Goal: Check status: Check status

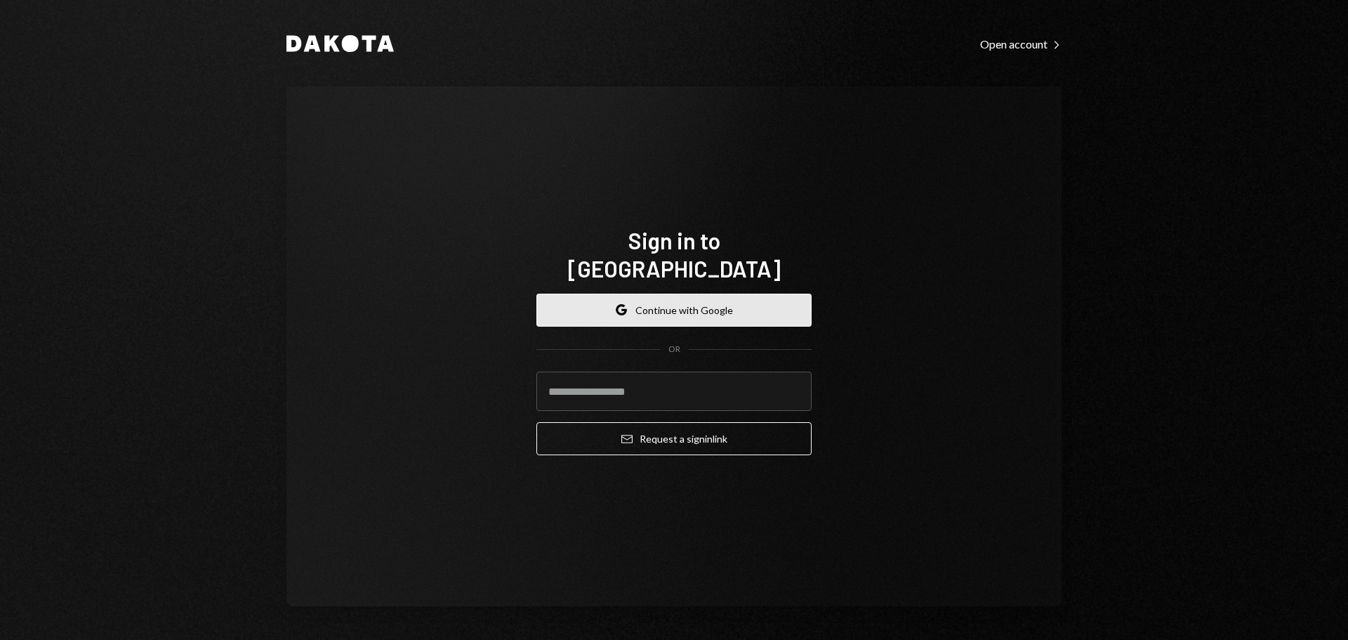
click at [629, 293] on button "Google Continue with Google" at bounding box center [673, 309] width 275 height 33
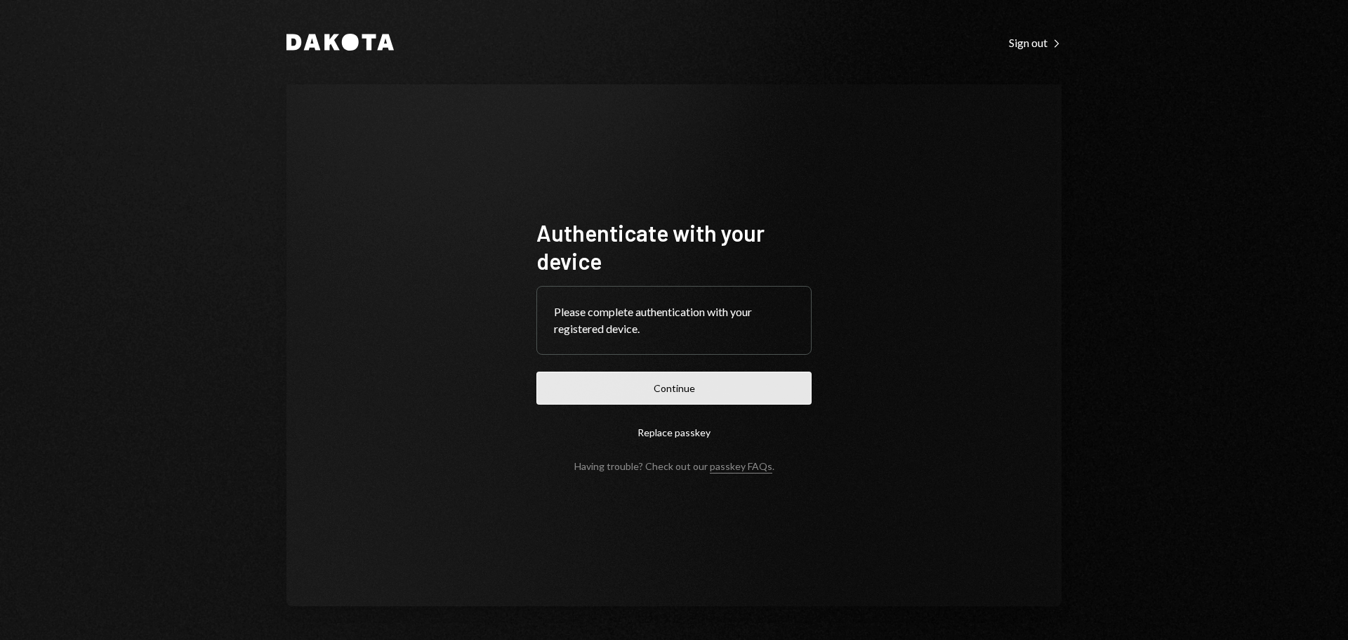
click at [722, 380] on button "Continue" at bounding box center [673, 387] width 275 height 33
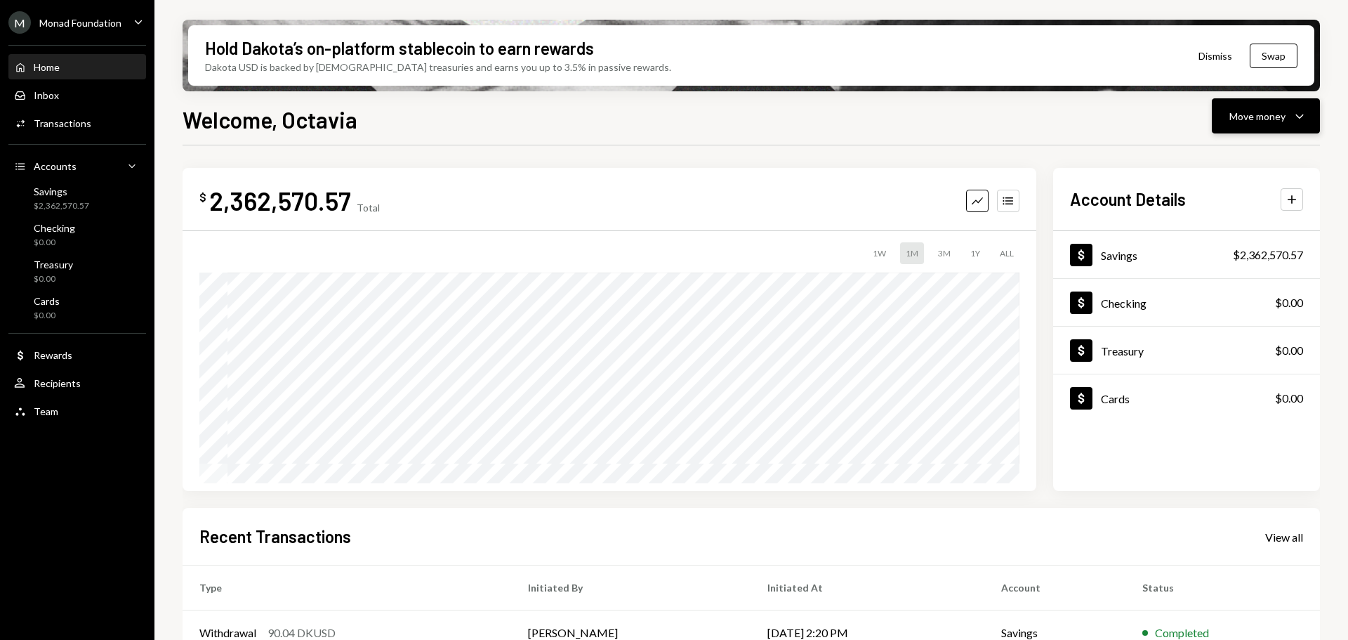
click at [1268, 119] on div "Move money" at bounding box center [1257, 116] width 56 height 15
click at [1241, 161] on div "Send" at bounding box center [1254, 158] width 103 height 15
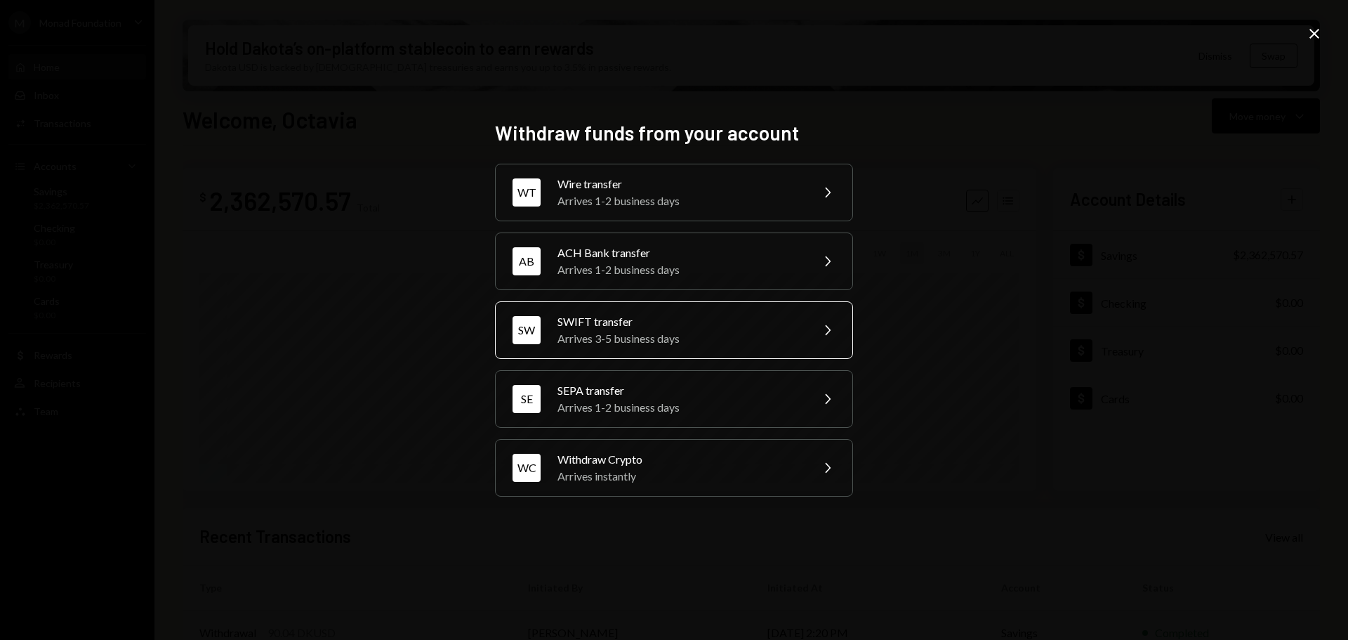
click at [687, 330] on div "Arrives 3-5 business days" at bounding box center [679, 338] width 244 height 17
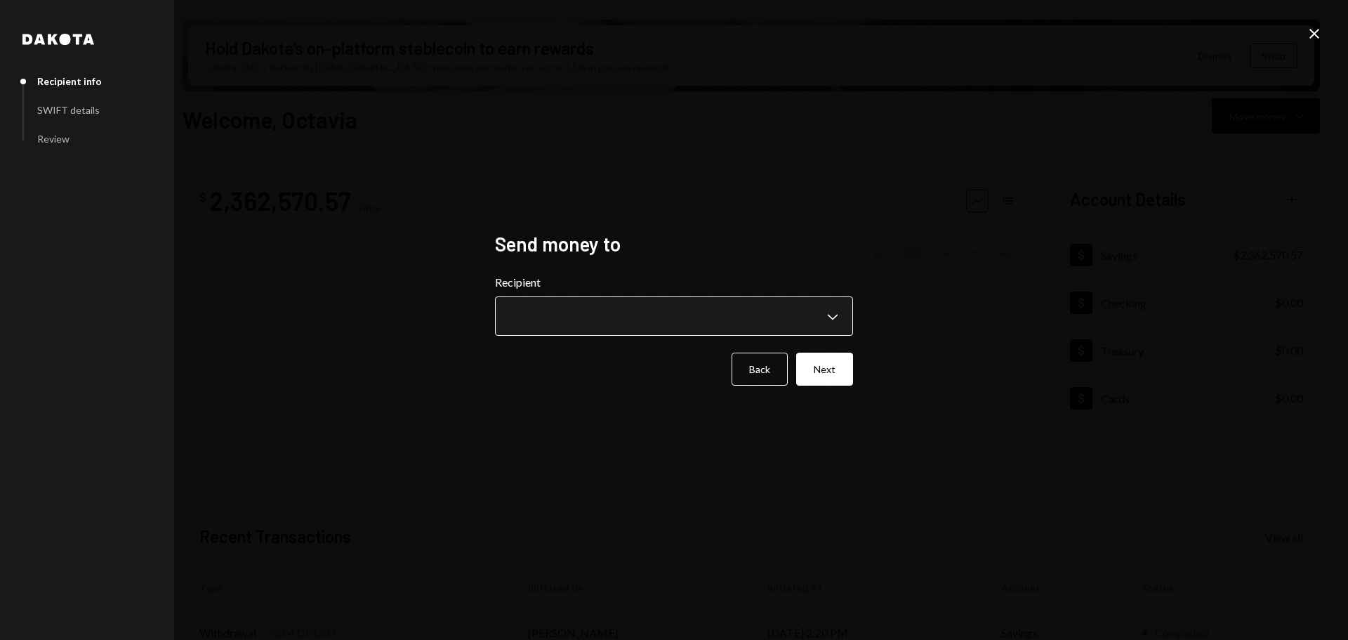
click at [663, 314] on body "M Monad Foundation Caret Down Home Home Inbox Inbox Activities Transactions Acc…" at bounding box center [674, 320] width 1348 height 640
click at [1116, 246] on div "**********" at bounding box center [674, 320] width 1348 height 640
click at [1308, 29] on icon "Close" at bounding box center [1314, 33] width 17 height 17
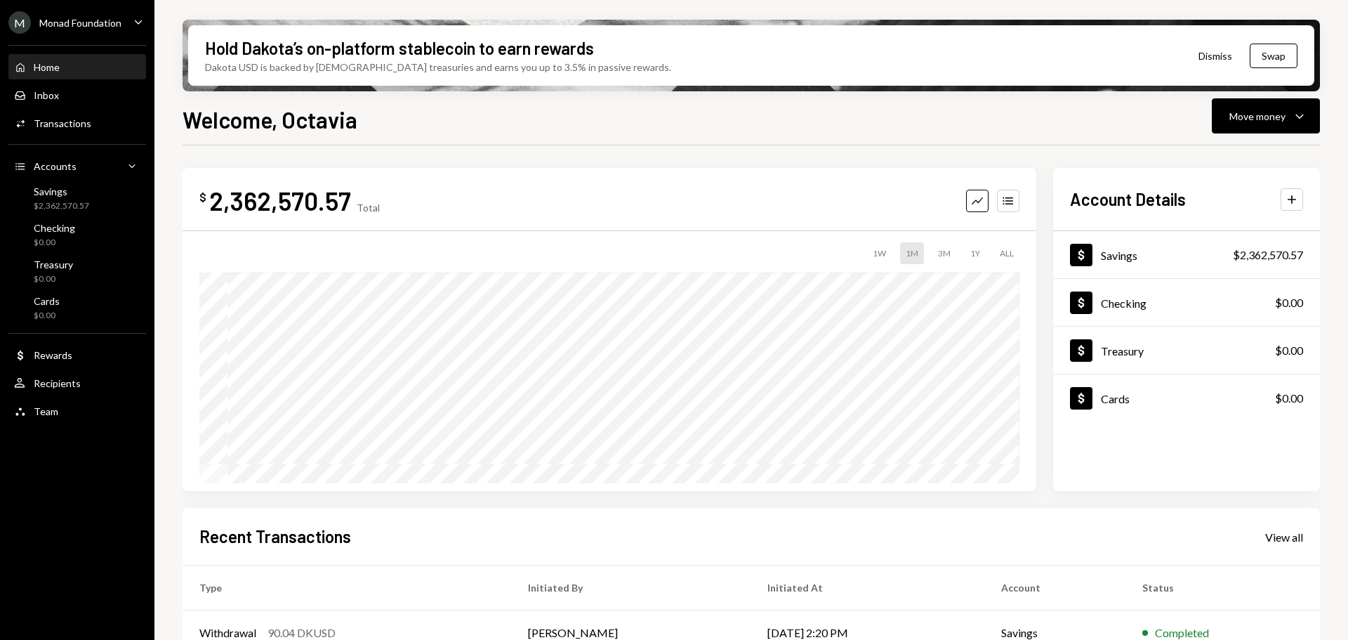
click at [112, 13] on div "M Monad Foundation" at bounding box center [64, 22] width 113 height 22
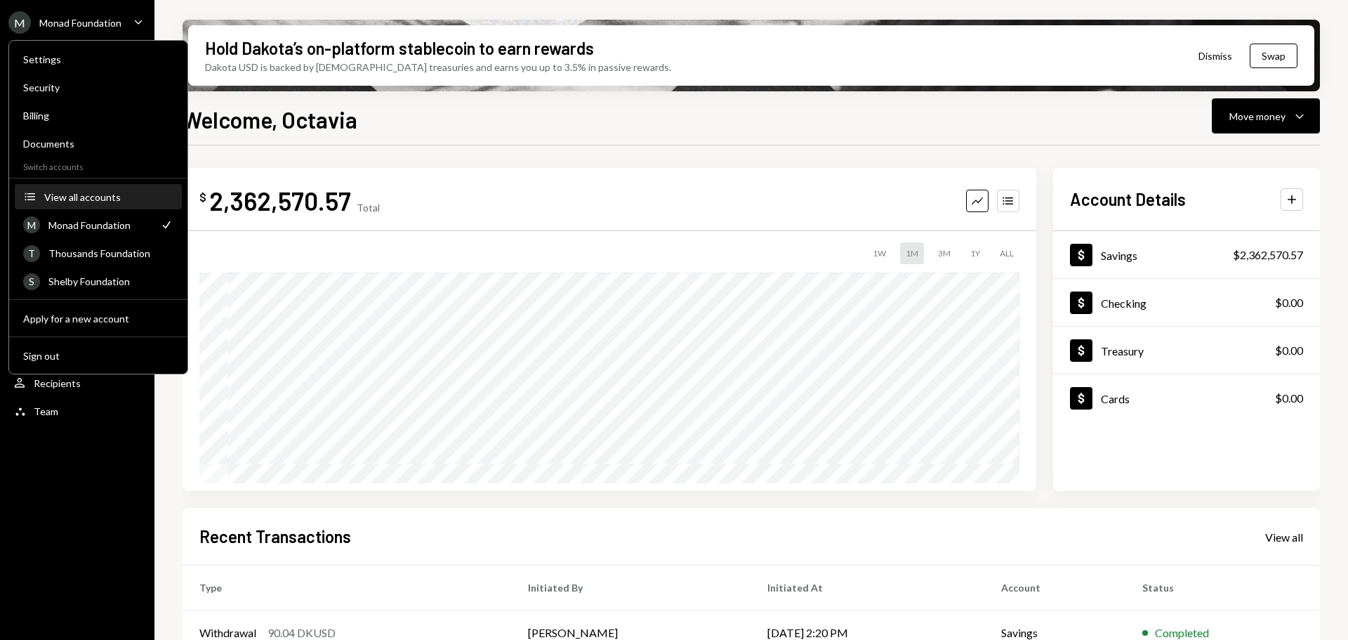
click at [95, 199] on div "View all accounts" at bounding box center [108, 197] width 129 height 12
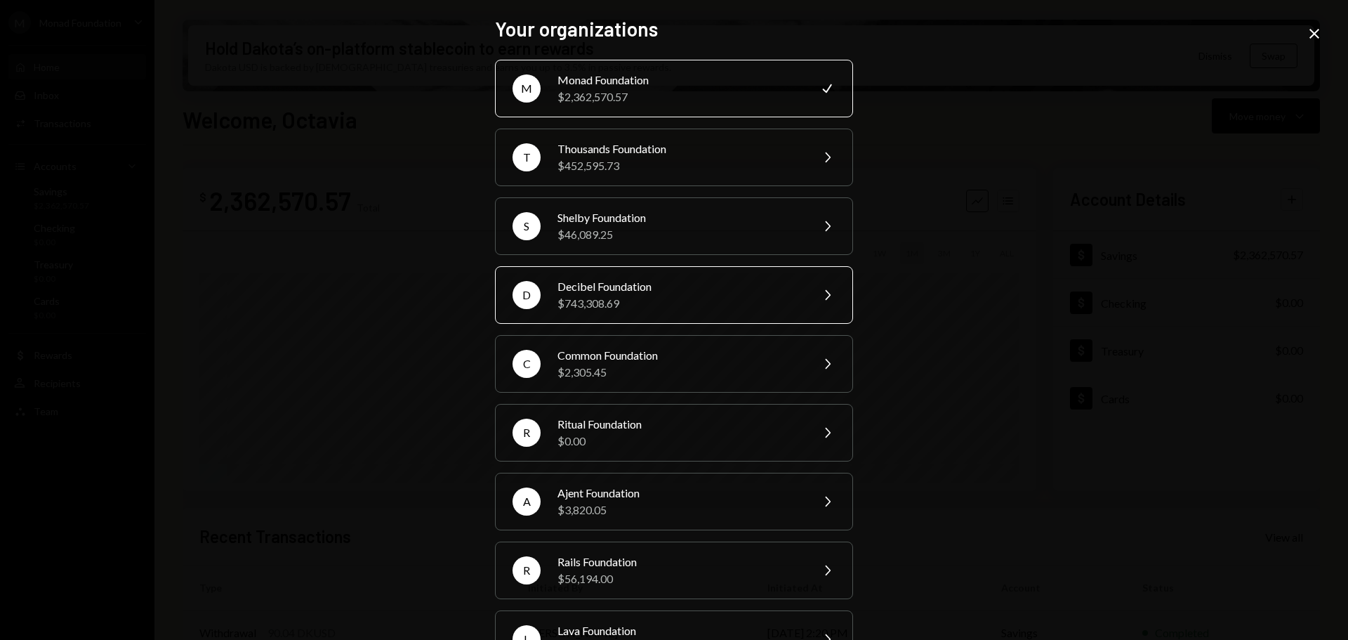
click at [633, 278] on div "Decibel Foundation" at bounding box center [679, 286] width 244 height 17
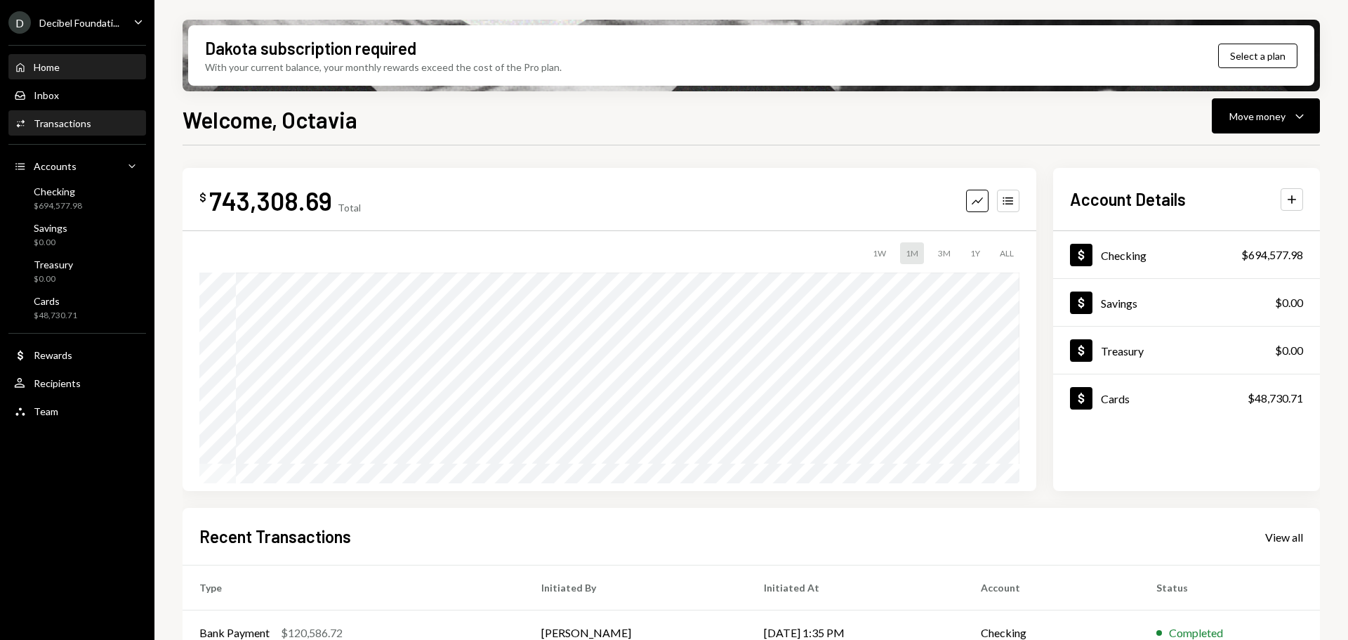
click at [77, 123] on div "Transactions" at bounding box center [63, 123] width 58 height 12
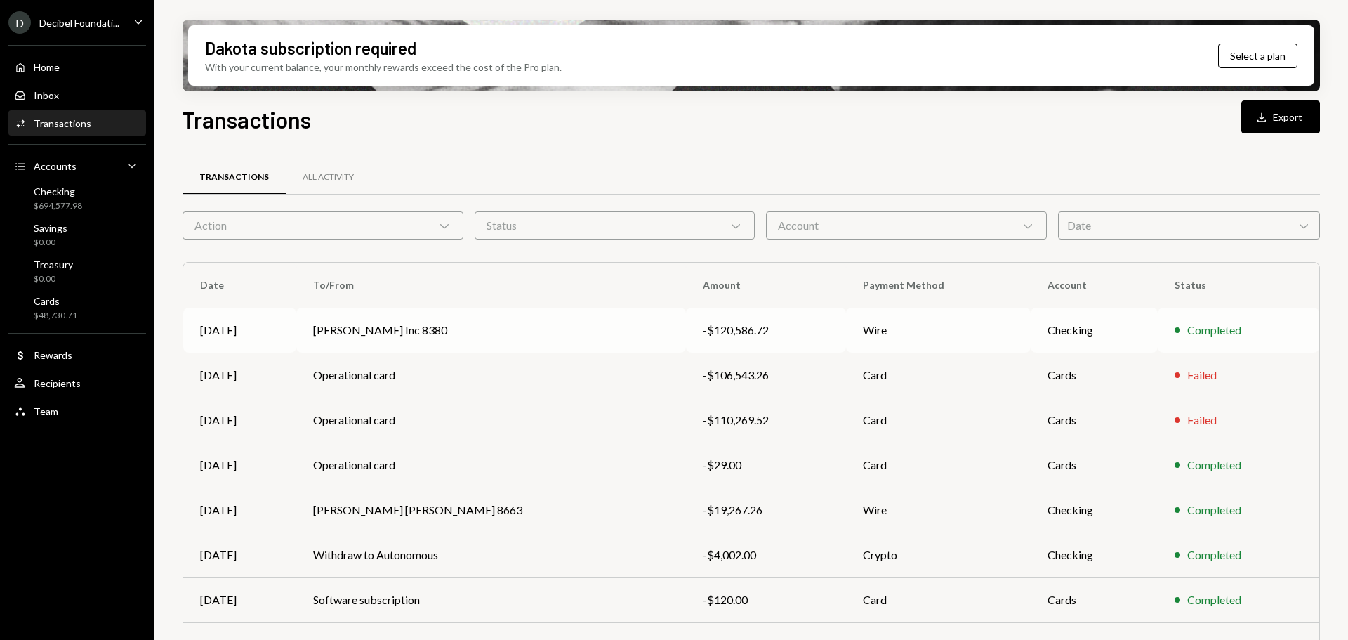
click at [472, 329] on td "[PERSON_NAME] Inc 8380" at bounding box center [491, 330] width 390 height 45
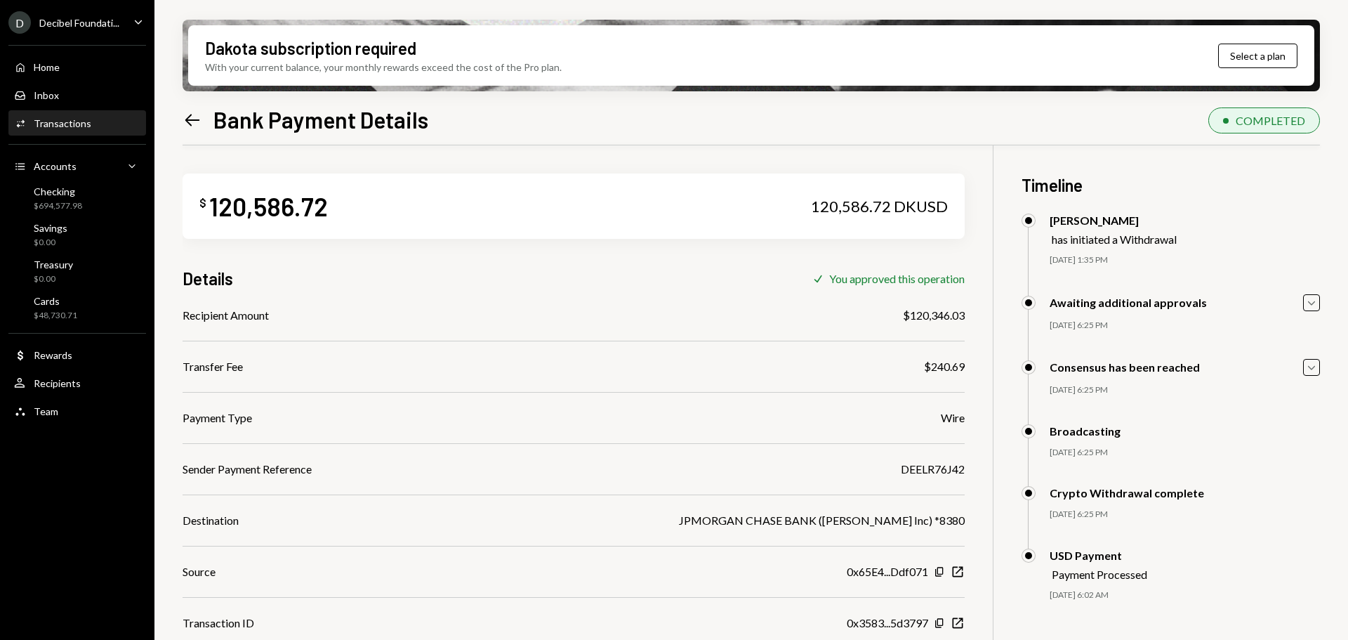
scroll to position [112, 0]
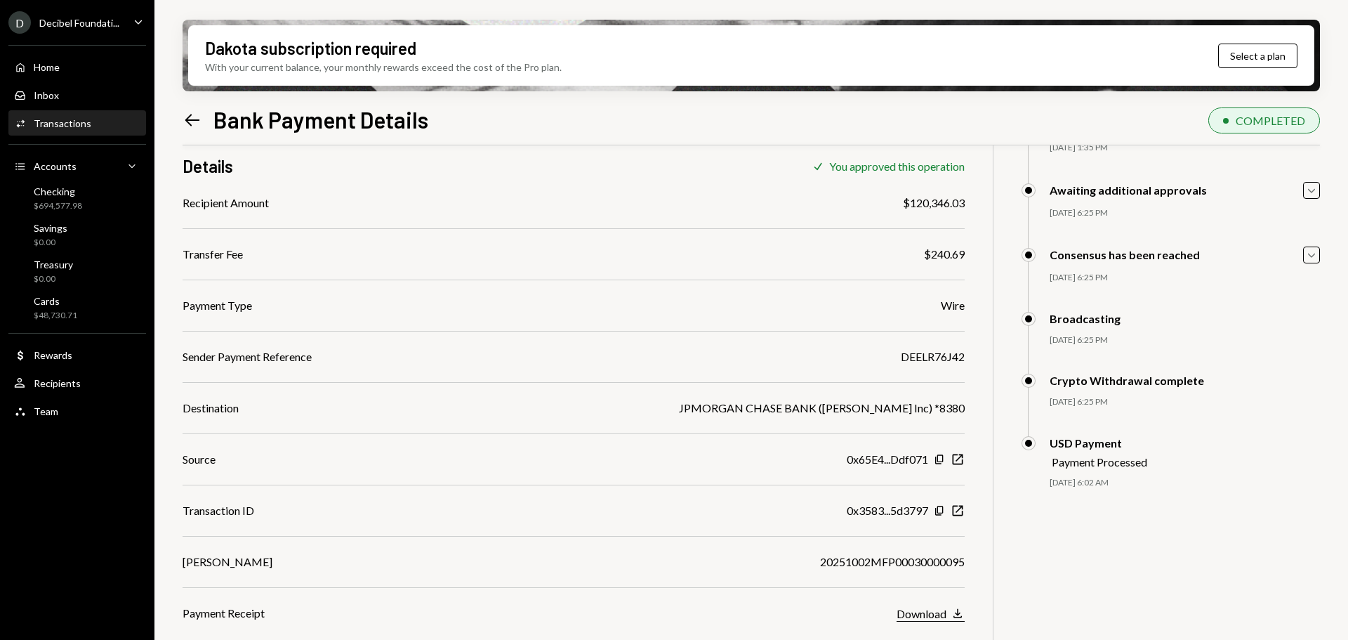
click at [958, 612] on icon "button" at bounding box center [957, 613] width 8 height 9
click at [47, 125] on div "Transactions" at bounding box center [63, 123] width 58 height 12
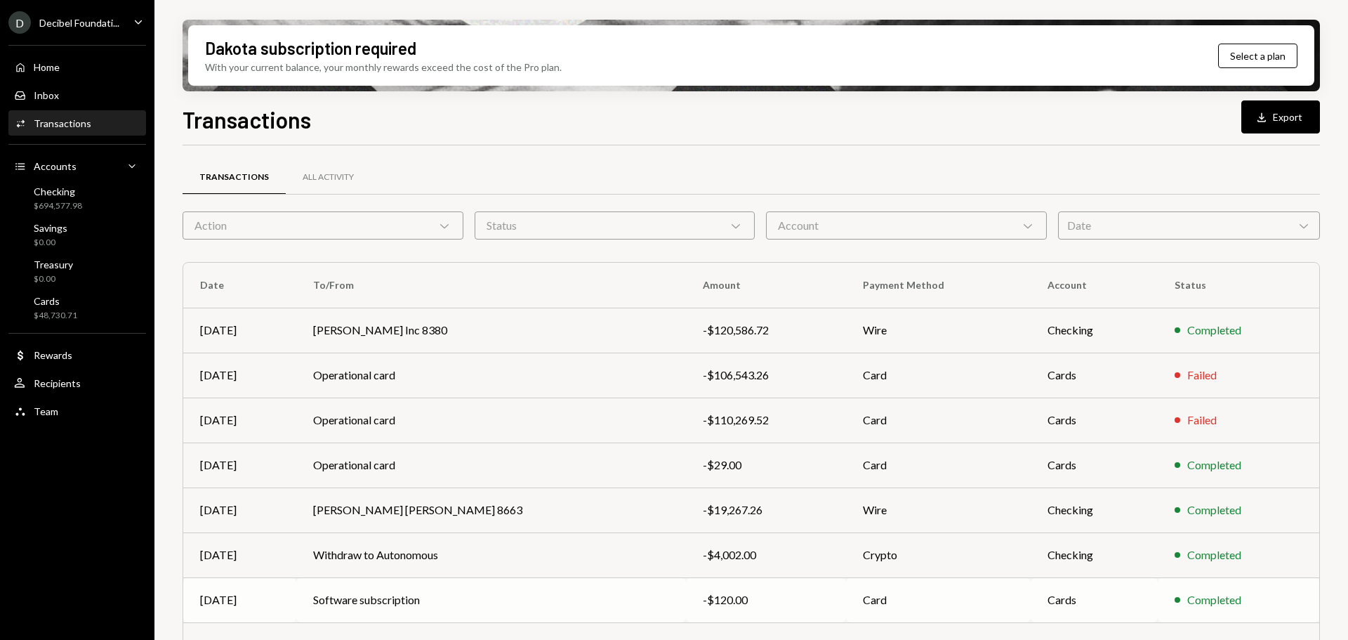
scroll to position [160, 0]
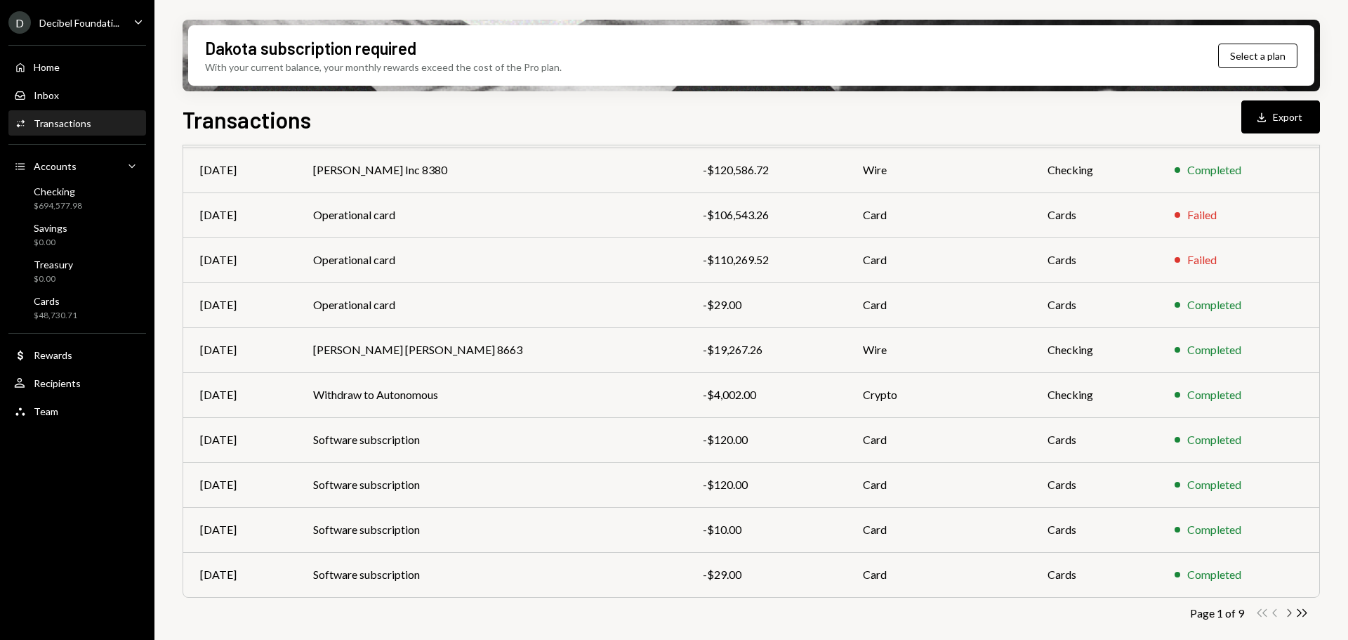
click at [1290, 612] on icon "button" at bounding box center [1290, 613] width 4 height 8
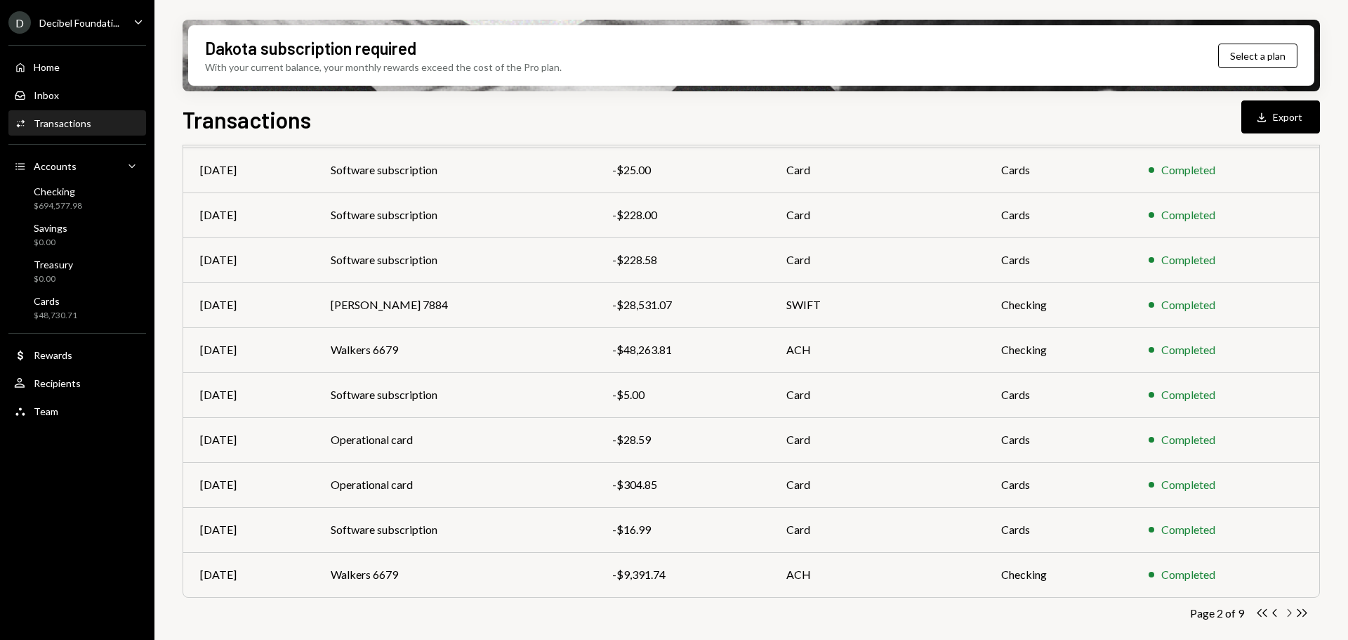
click at [1288, 612] on icon "Chevron Right" at bounding box center [1288, 612] width 13 height 13
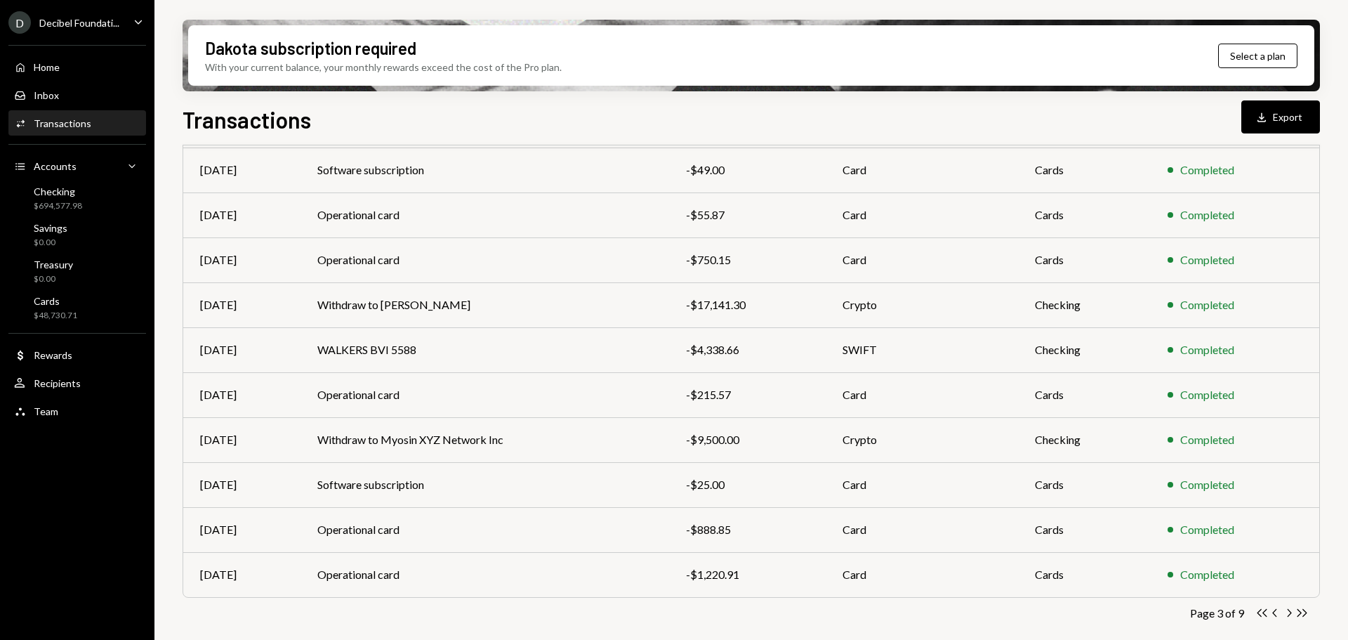
click at [1262, 613] on icon "Double Arrow Left" at bounding box center [1261, 612] width 13 height 13
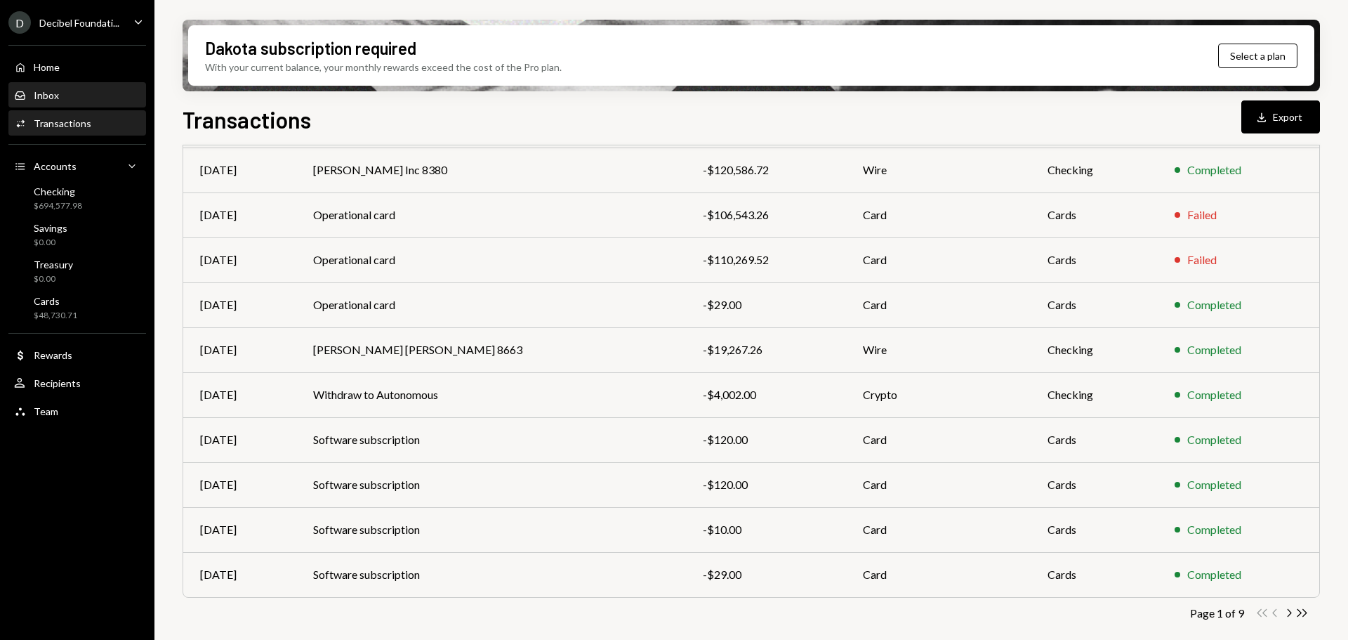
click at [70, 98] on div "Inbox Inbox" at bounding box center [77, 95] width 126 height 13
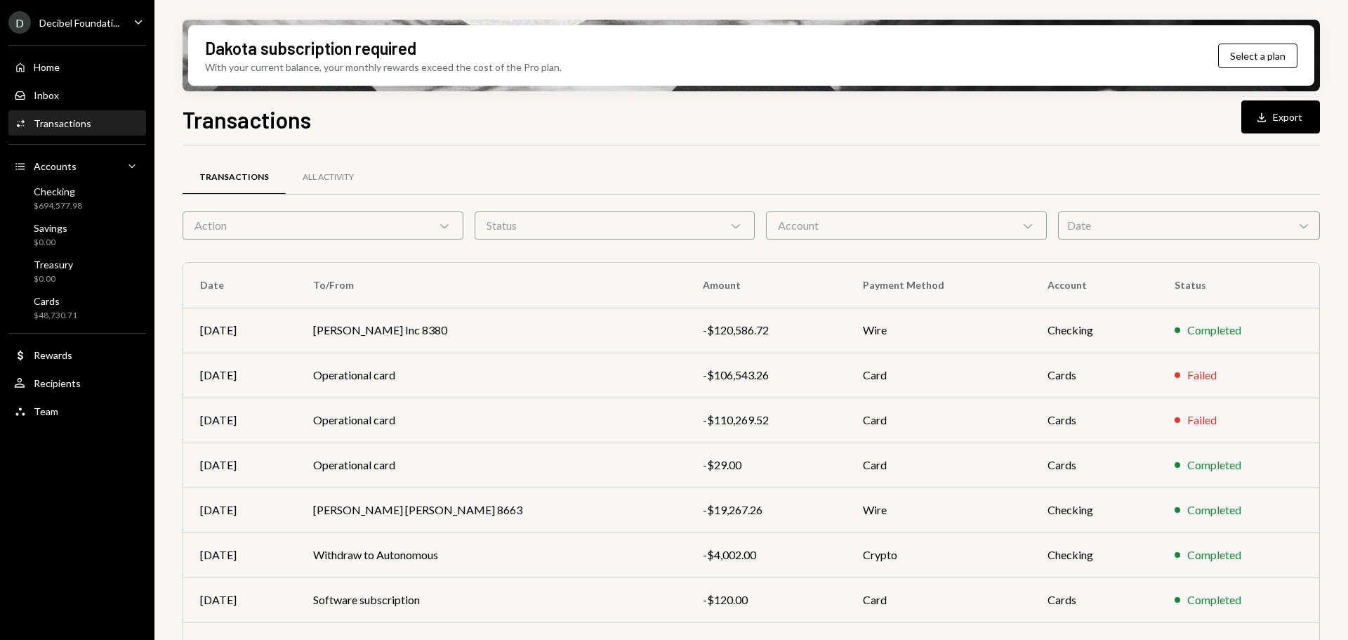
click at [72, 118] on div "Transactions" at bounding box center [63, 123] width 58 height 12
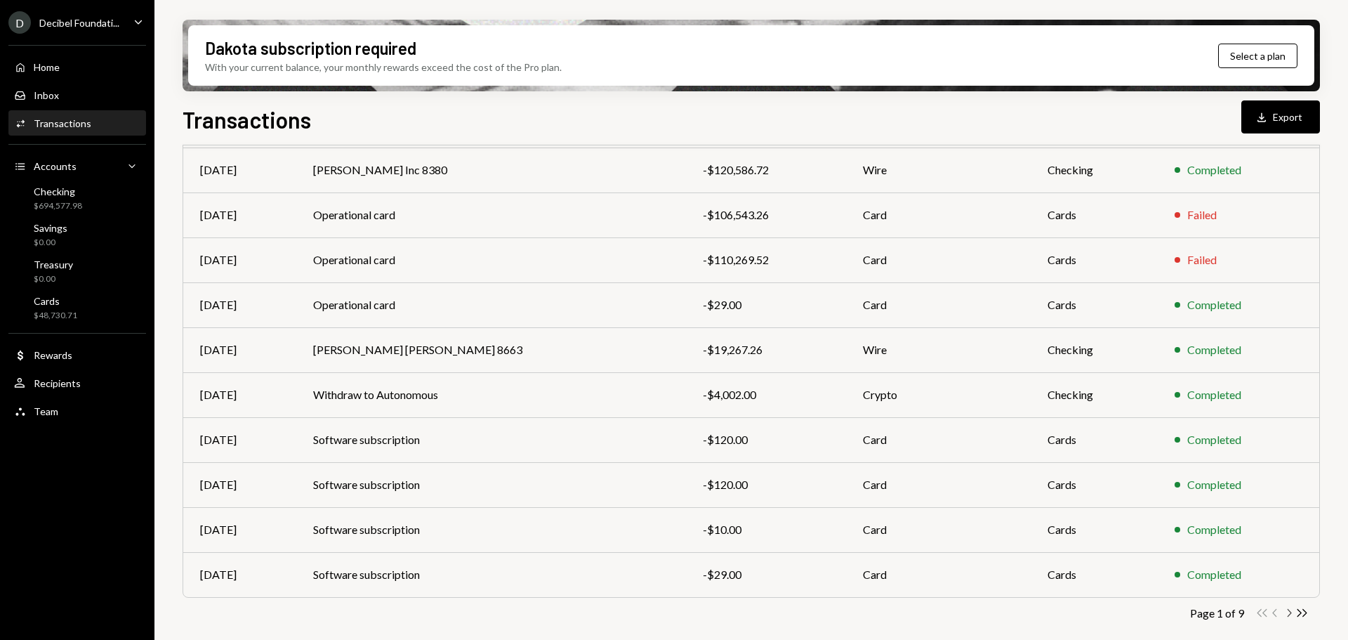
click at [1286, 614] on icon "Chevron Right" at bounding box center [1288, 612] width 13 height 13
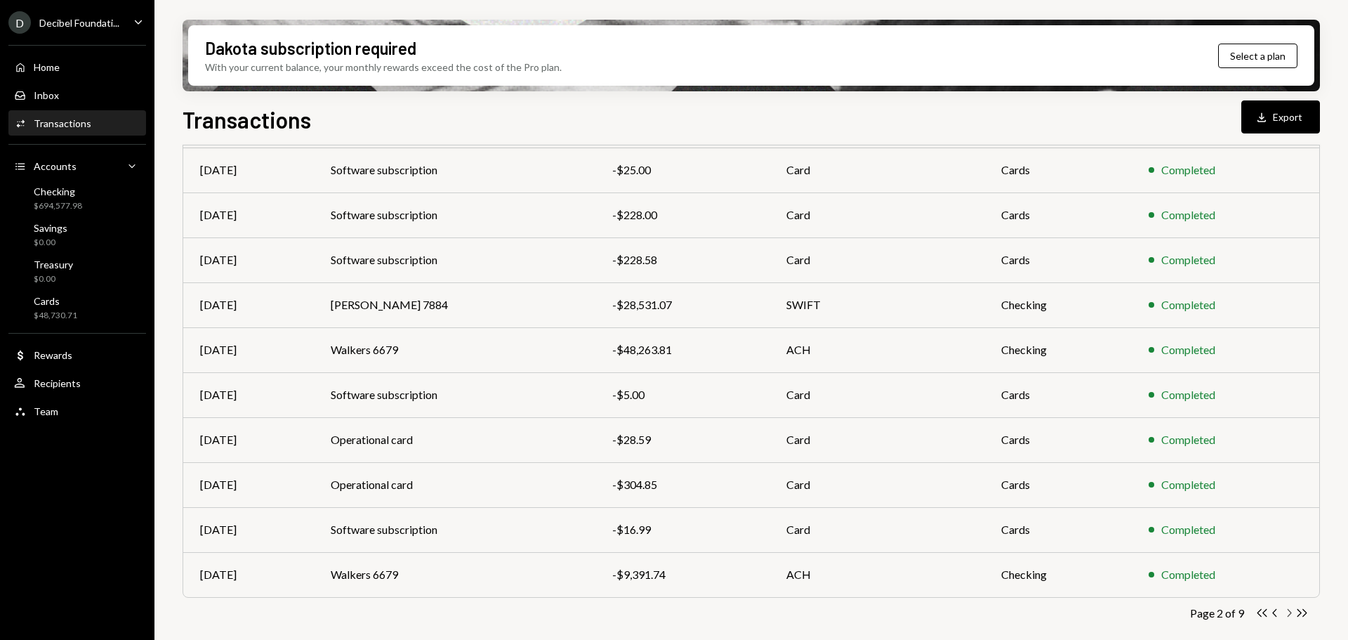
click at [1288, 612] on icon "Chevron Right" at bounding box center [1288, 612] width 13 height 13
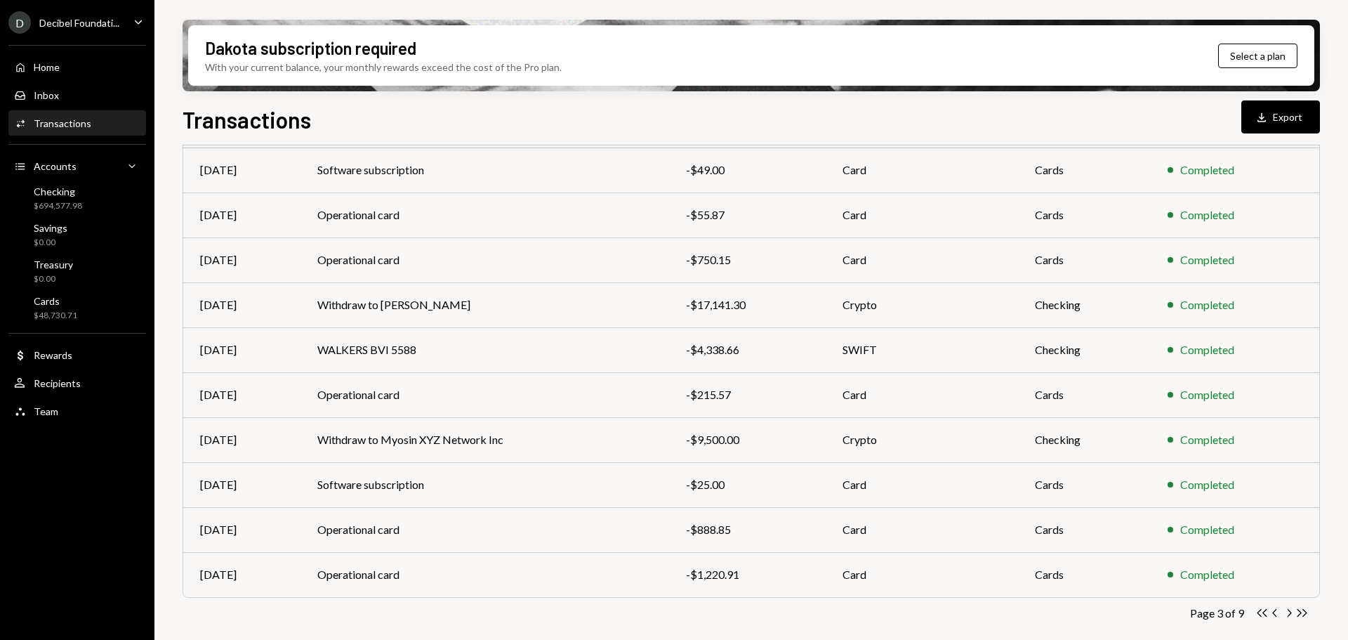
click at [1288, 616] on icon "Chevron Right" at bounding box center [1288, 612] width 13 height 13
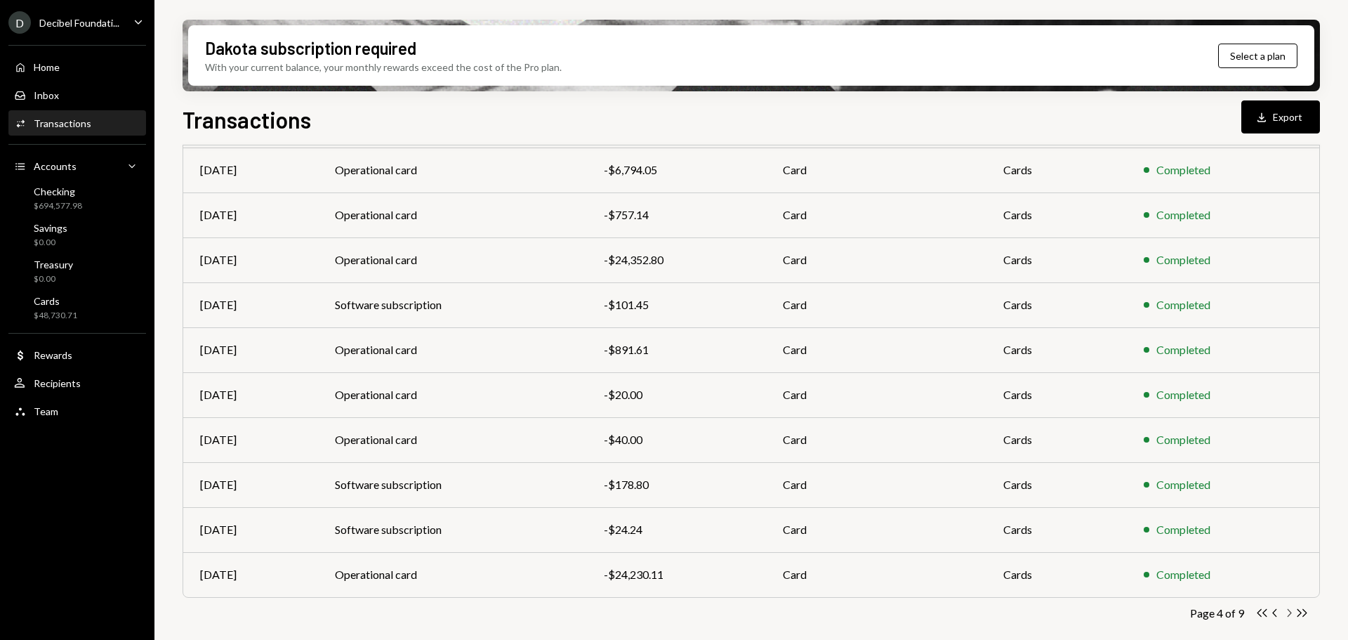
click at [1286, 612] on icon "Chevron Right" at bounding box center [1288, 612] width 13 height 13
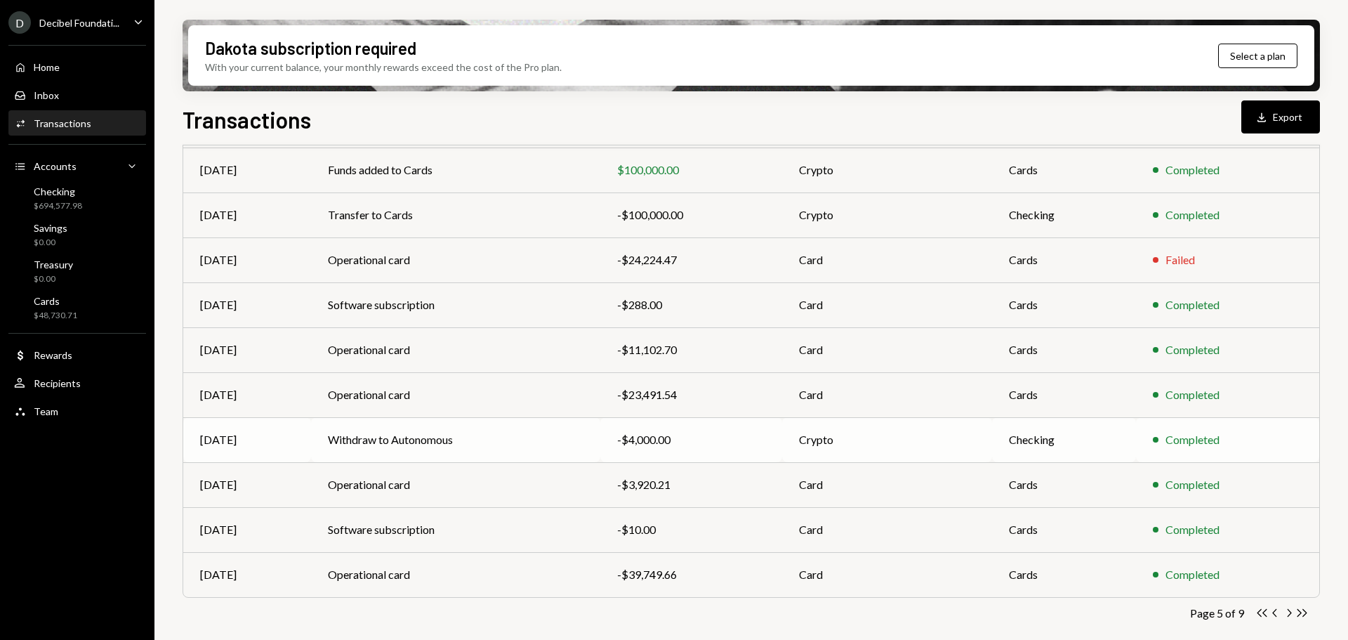
click at [303, 436] on td "[DATE]" at bounding box center [247, 439] width 128 height 45
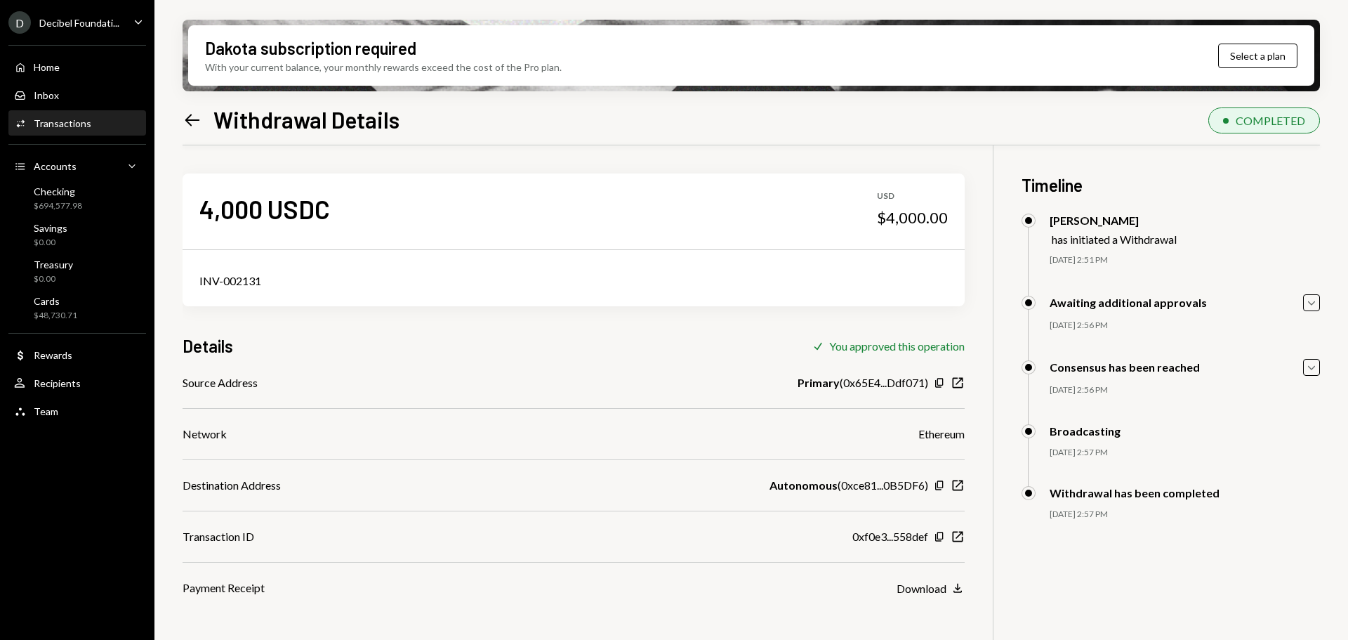
scroll to position [112, 0]
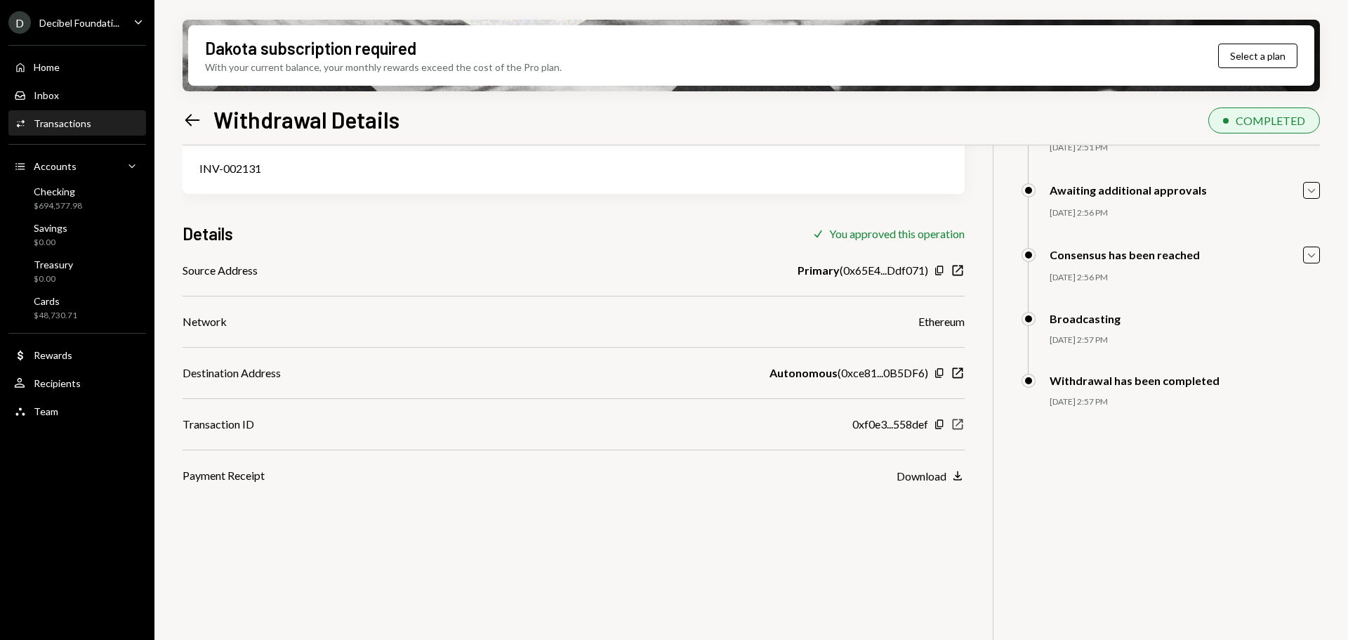
click at [959, 423] on icon "button" at bounding box center [958, 424] width 11 height 11
